Goal: Transaction & Acquisition: Download file/media

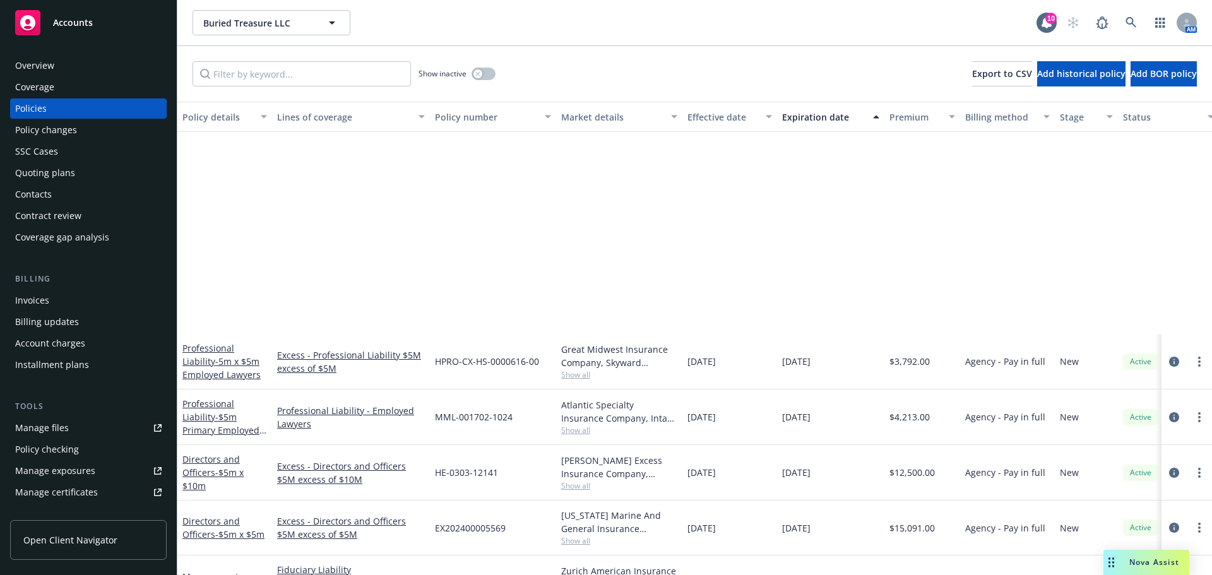
scroll to position [252, 0]
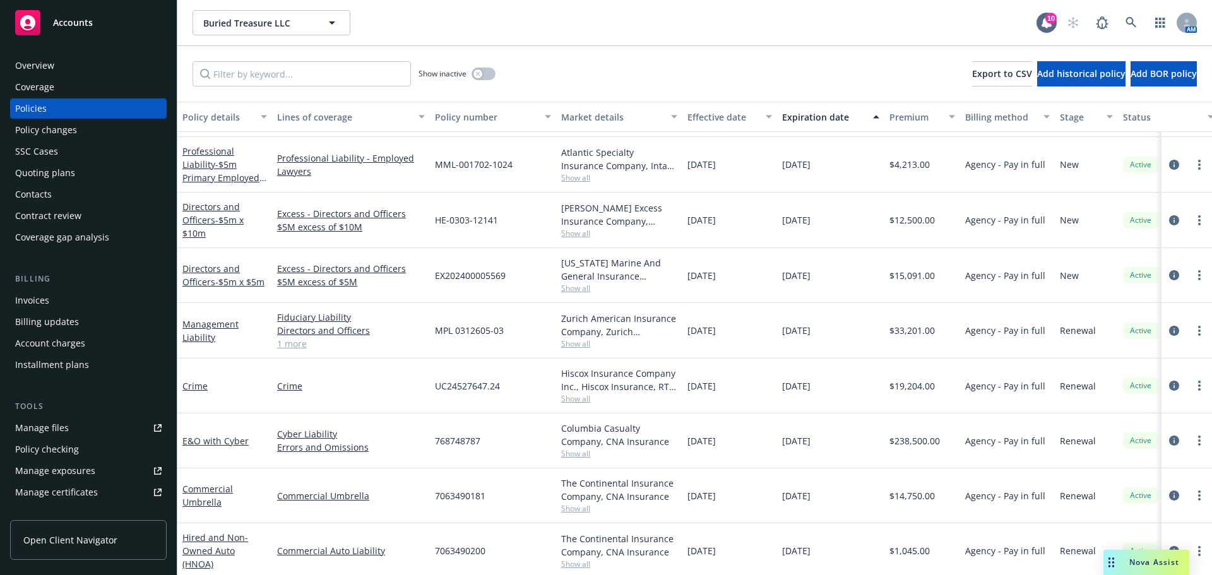
click at [1135, 560] on span "Nova Assist" at bounding box center [1154, 562] width 50 height 11
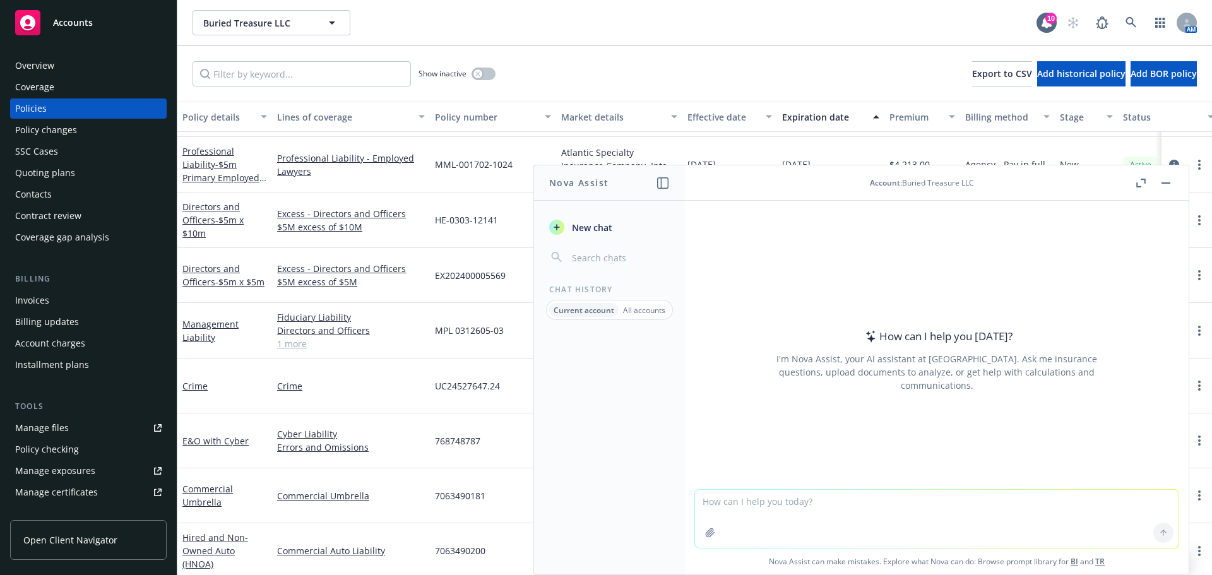
click at [934, 507] on textarea at bounding box center [936, 519] width 483 height 58
type textarea "what is computer fraud"
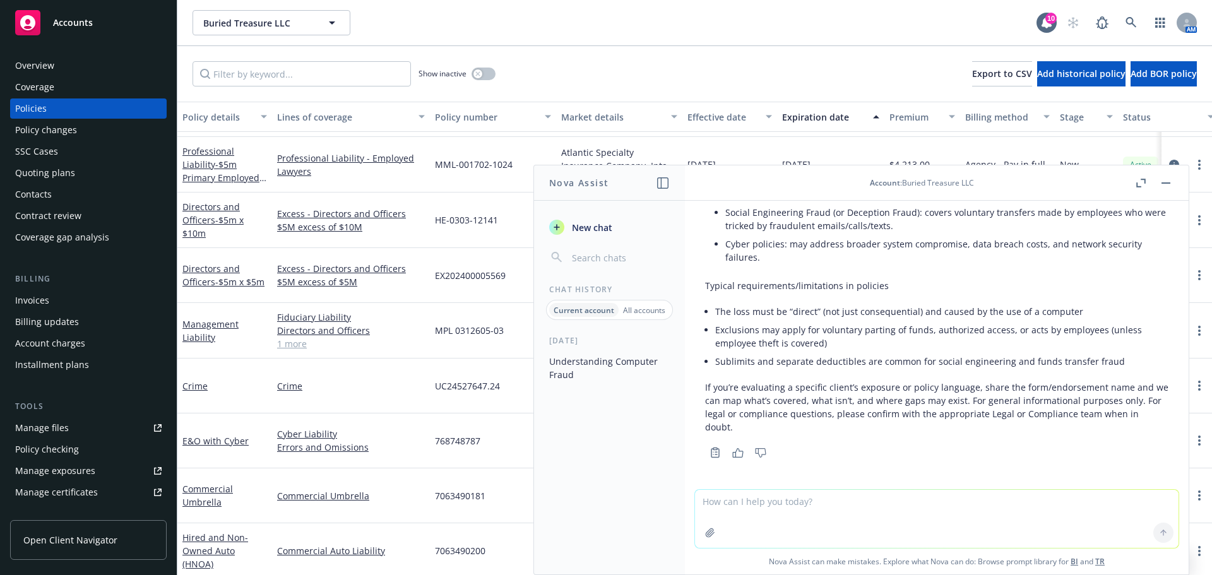
scroll to position [312, 0]
type textarea "what is telphone fraud"
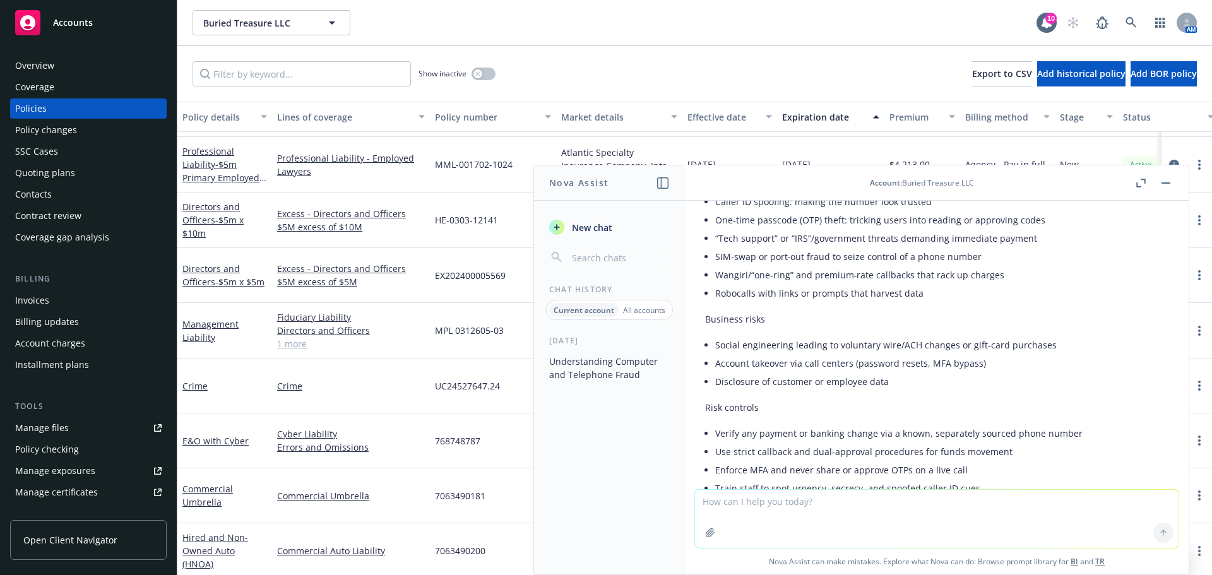
scroll to position [717, 0]
click at [1136, 13] on link at bounding box center [1130, 22] width 25 height 25
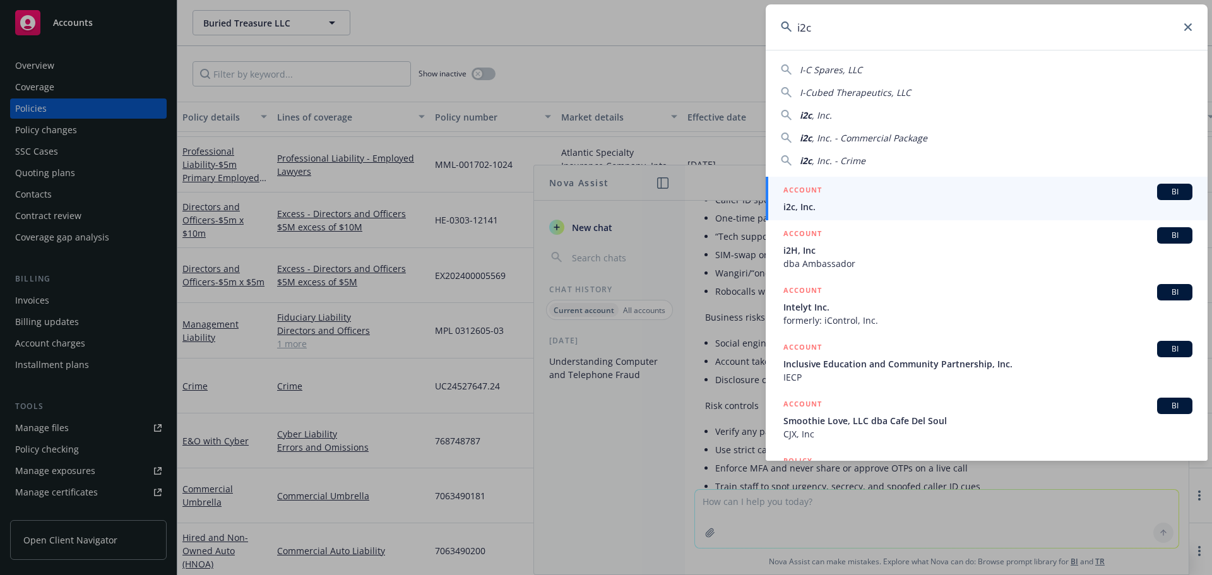
type input "i2c"
click at [810, 206] on span "i2c, Inc." at bounding box center [987, 206] width 409 height 13
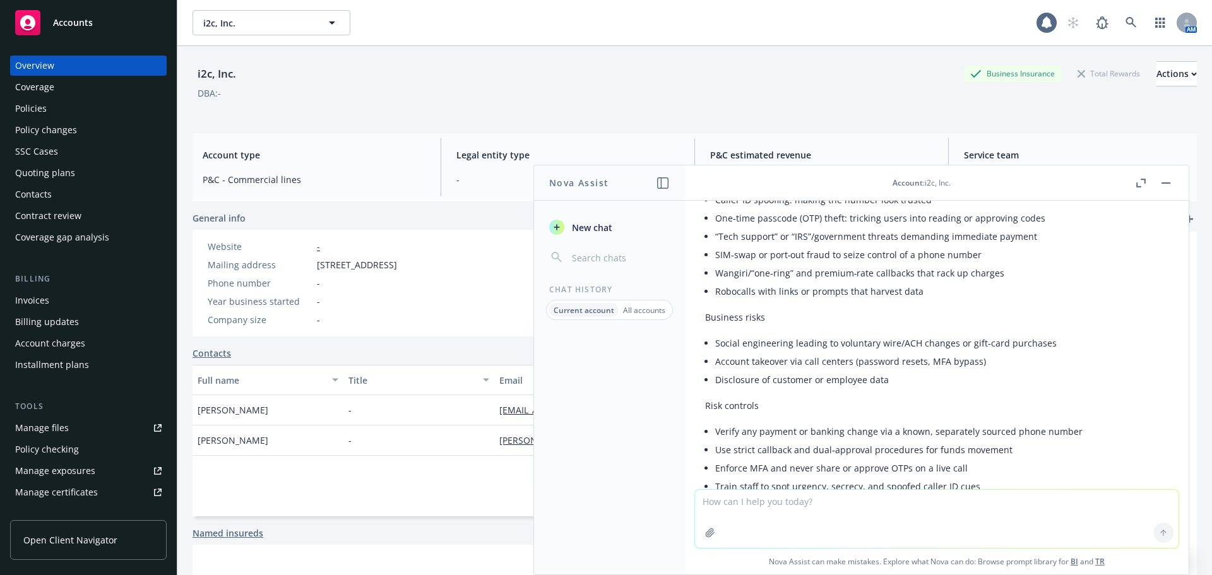
click at [33, 109] on div "Policies" at bounding box center [31, 108] width 32 height 20
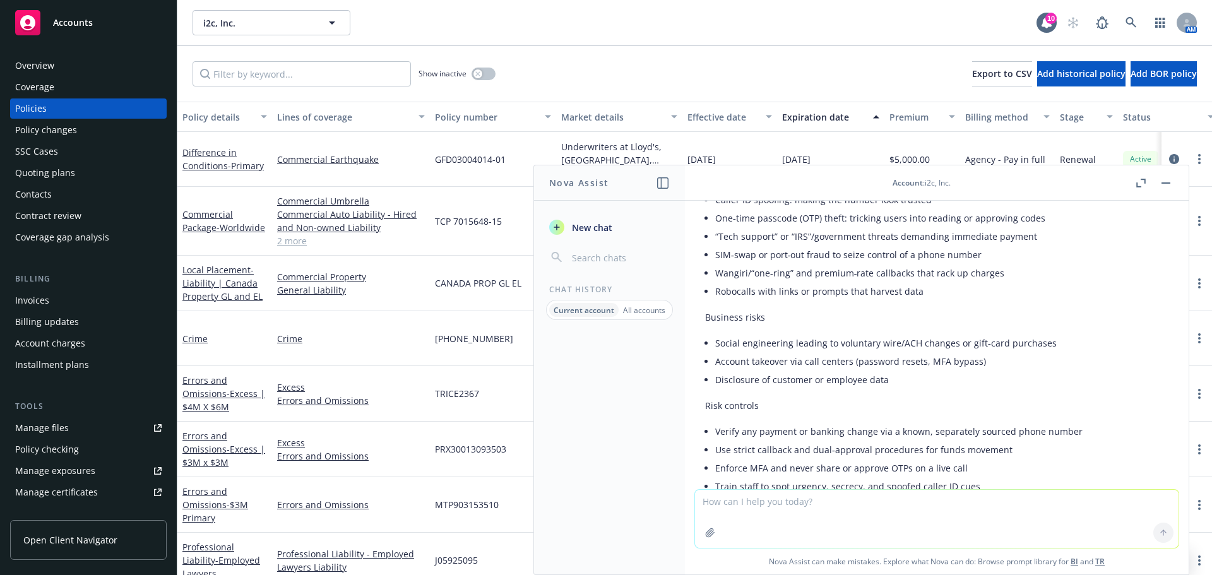
click at [1169, 177] on button "button" at bounding box center [1165, 182] width 15 height 15
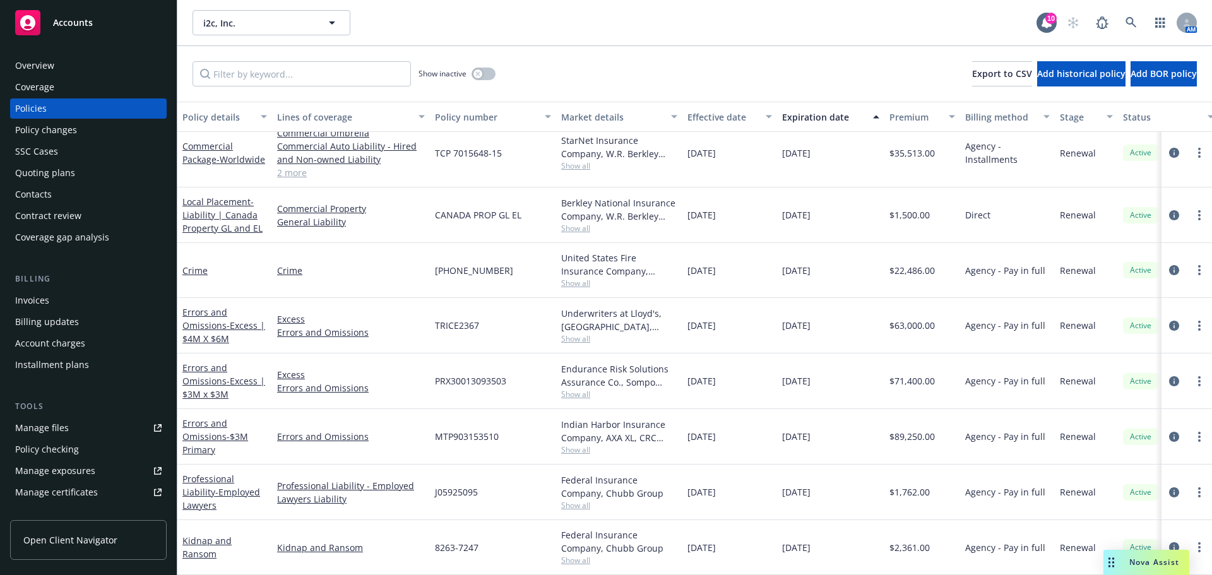
scroll to position [77, 0]
click at [201, 429] on link "Errors and Omissions - $3M Primary" at bounding box center [215, 436] width 66 height 38
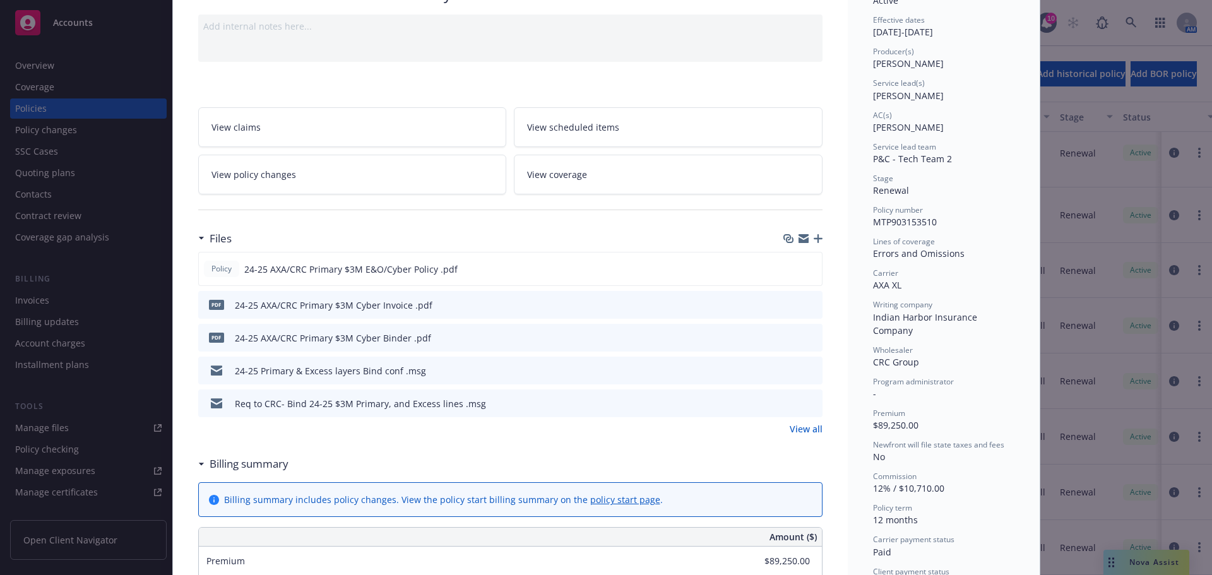
scroll to position [63, 0]
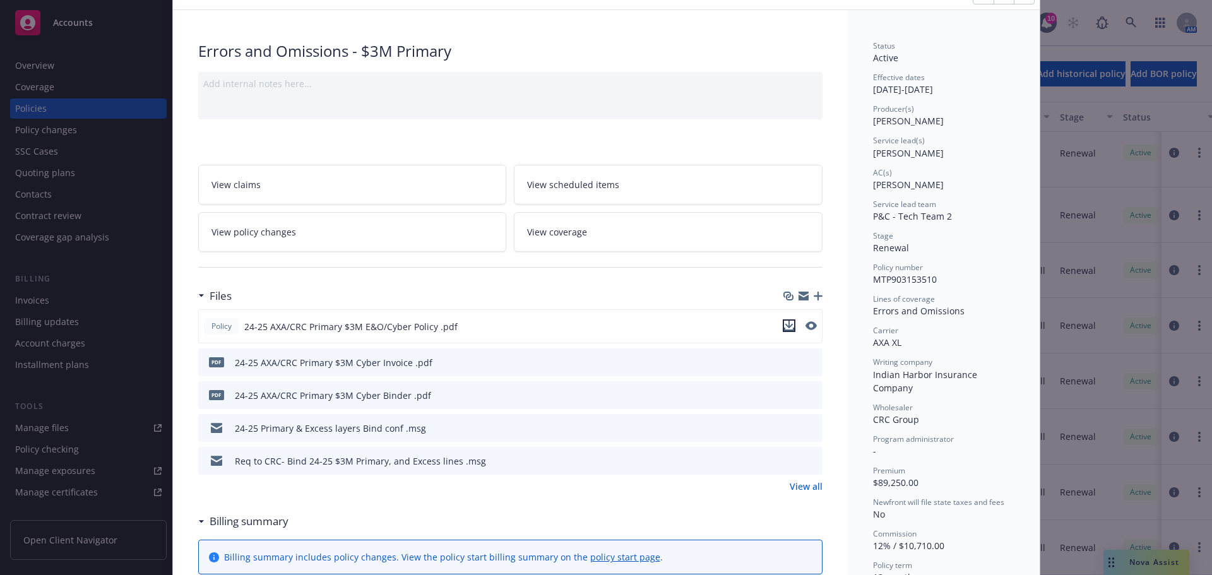
click at [784, 327] on icon "download file" at bounding box center [789, 326] width 10 height 10
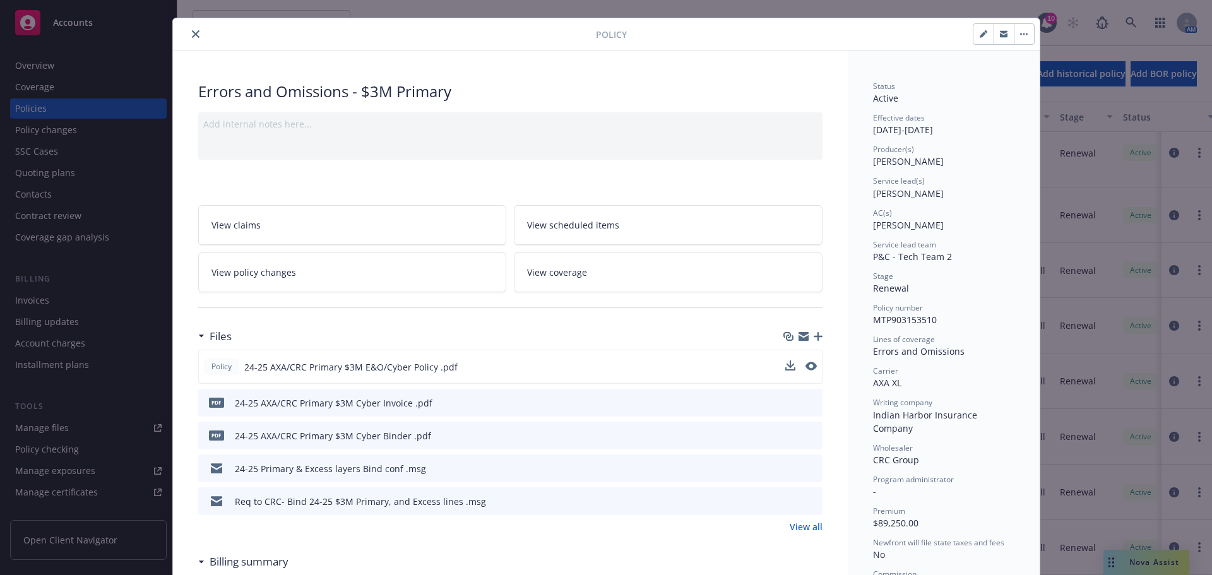
scroll to position [0, 0]
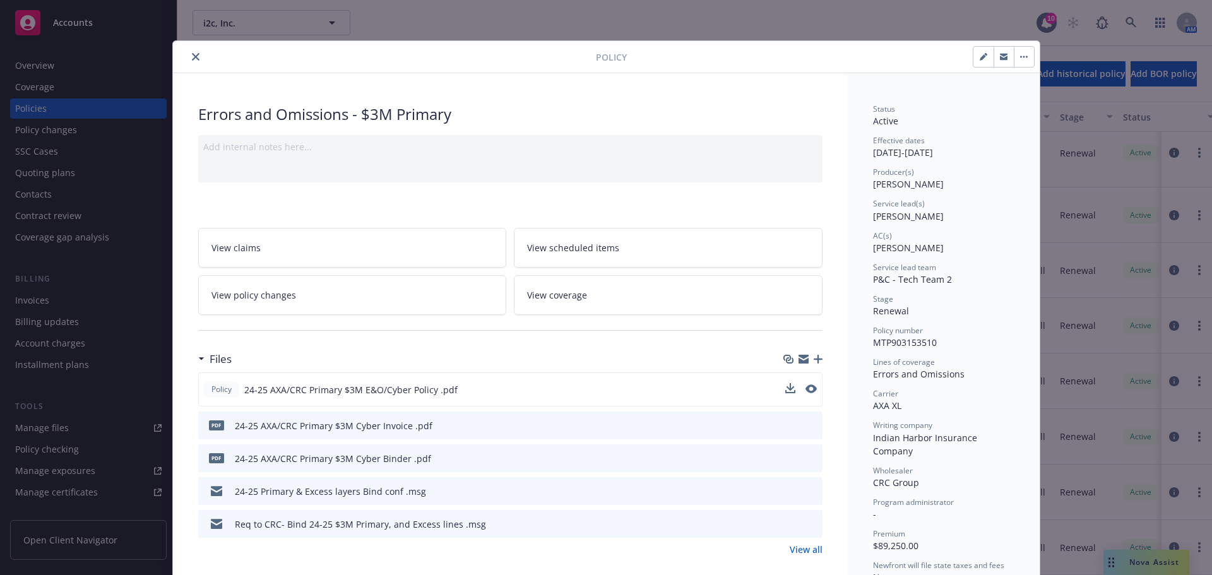
click at [188, 55] on button "close" at bounding box center [195, 56] width 15 height 15
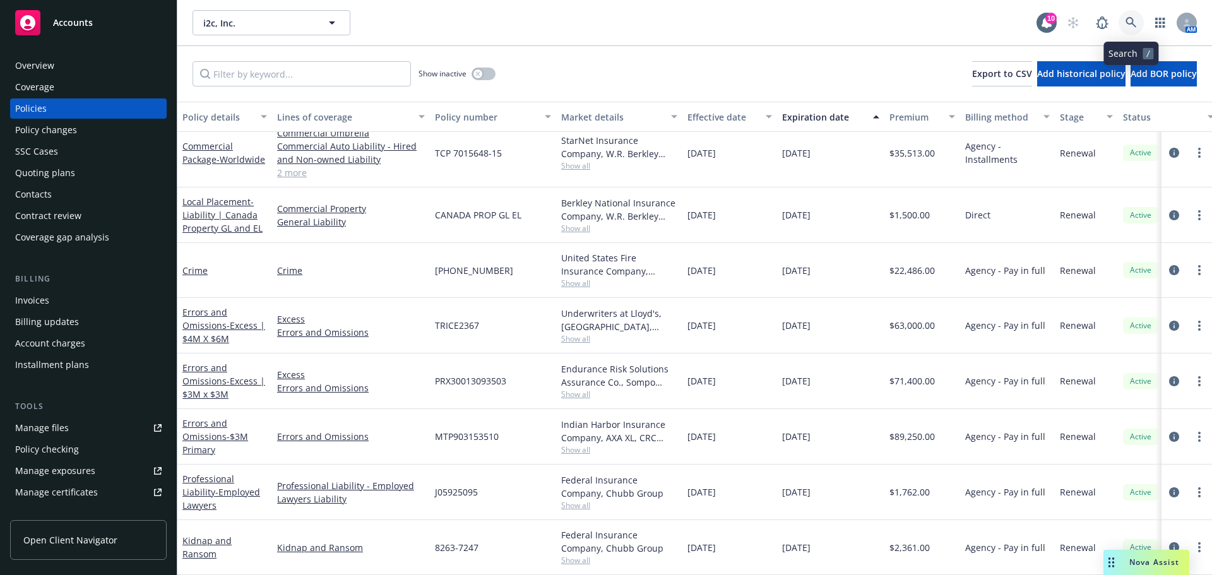
click at [1126, 23] on icon at bounding box center [1130, 22] width 11 height 11
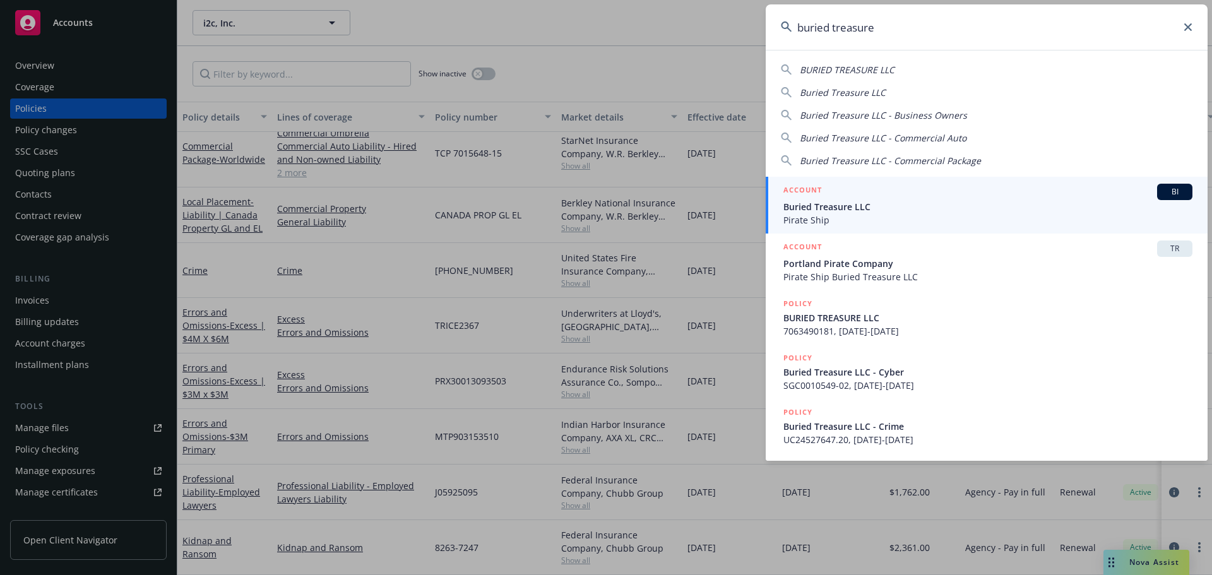
type input "buried treasure"
click at [847, 218] on span "Pirate Ship" at bounding box center [987, 219] width 409 height 13
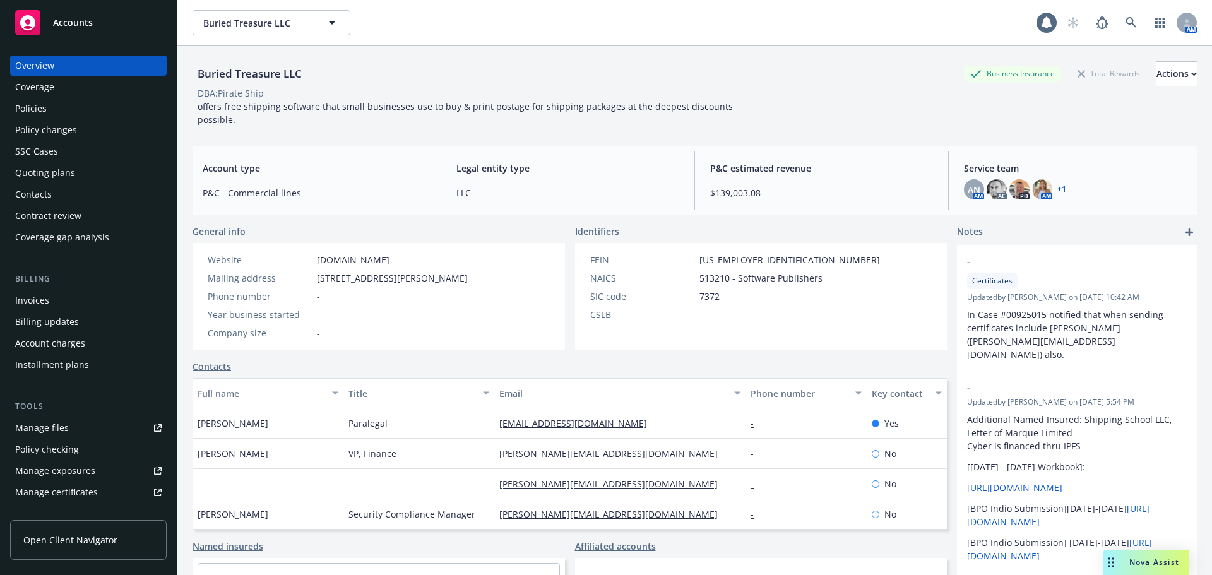
click at [37, 110] on div "Policies" at bounding box center [31, 108] width 32 height 20
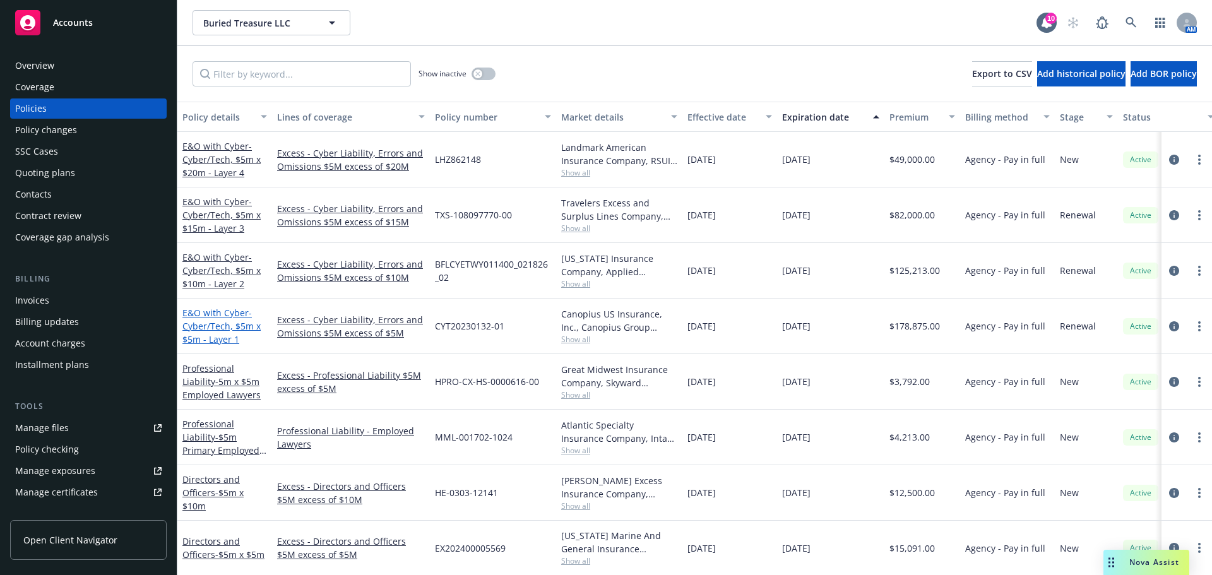
click at [218, 322] on span "- Cyber/Tech, $5m x $5m - Layer 1" at bounding box center [221, 326] width 78 height 38
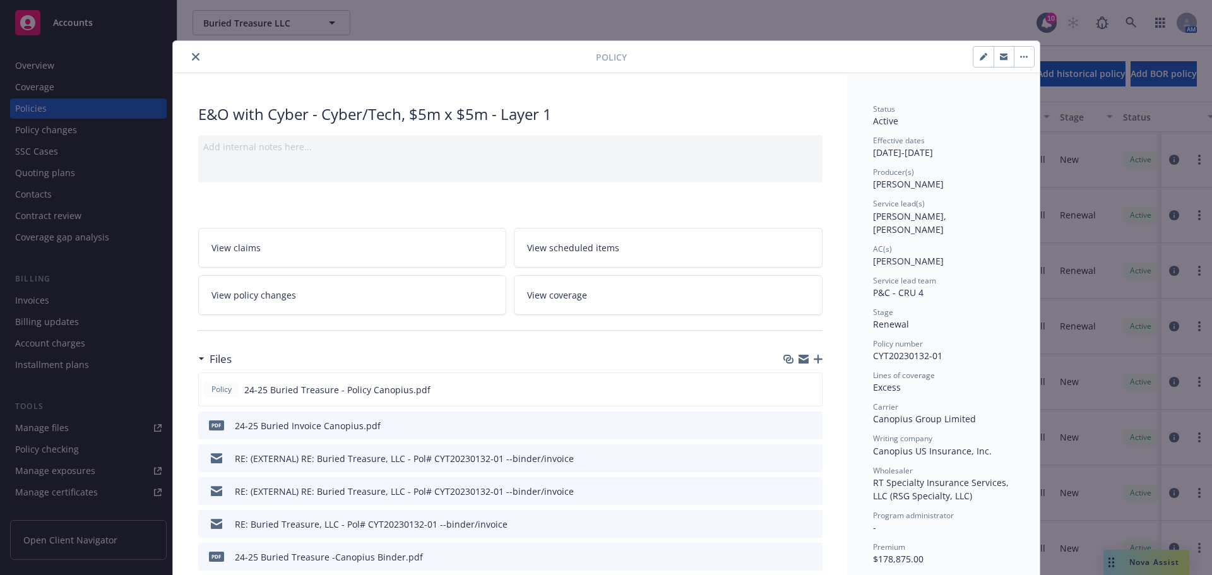
click at [192, 54] on icon "close" at bounding box center [196, 57] width 8 height 8
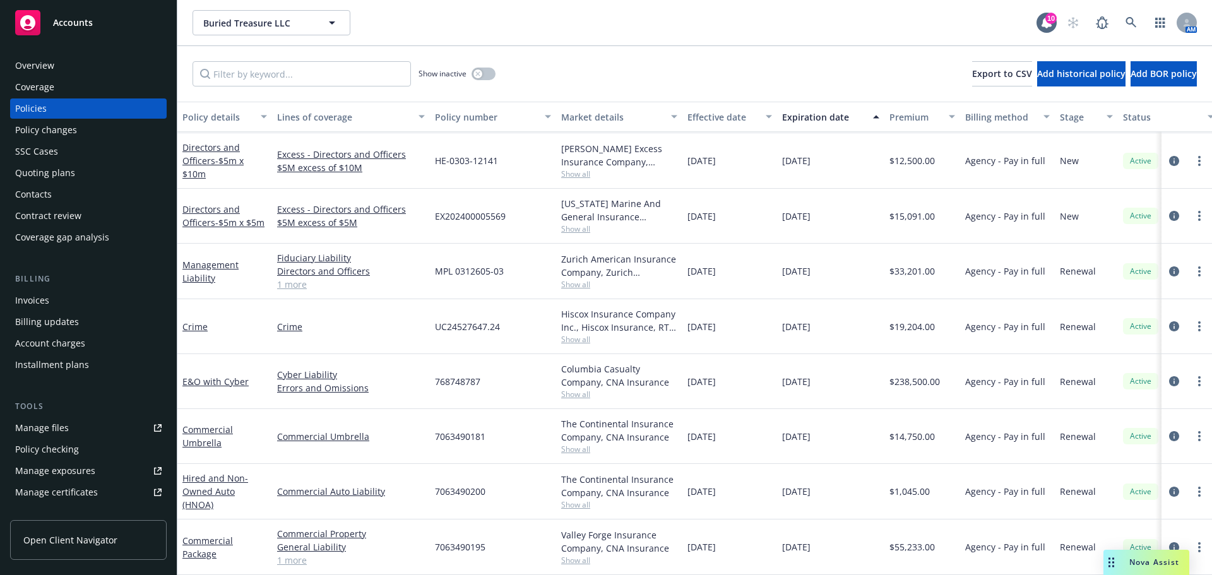
scroll to position [316, 0]
click at [237, 375] on link "E&O with Cyber" at bounding box center [215, 381] width 66 height 12
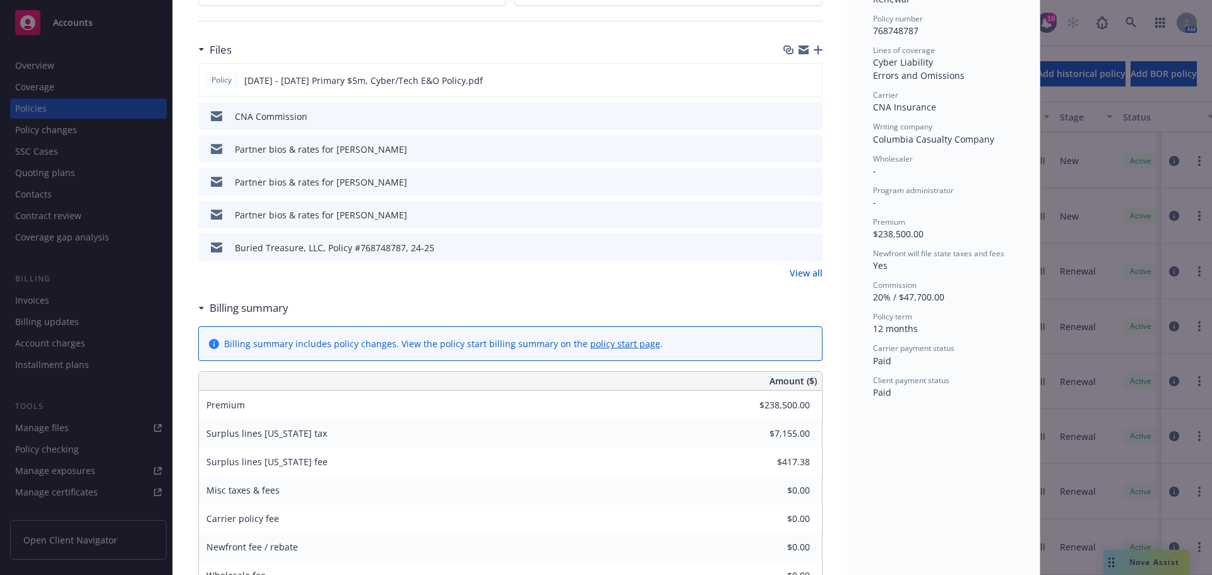
scroll to position [316, 0]
